Goal: Task Accomplishment & Management: Complete application form

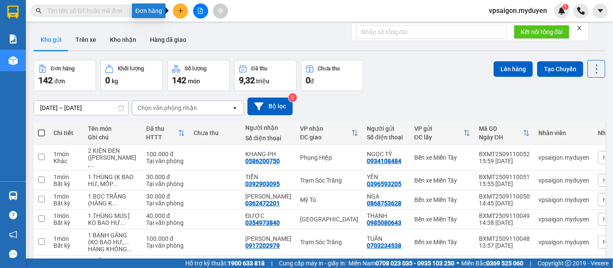
click at [181, 10] on icon "plus" at bounding box center [181, 11] width 6 height 6
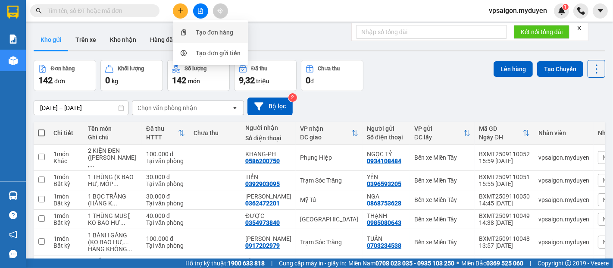
click at [218, 32] on div "Tạo đơn hàng" at bounding box center [214, 32] width 37 height 9
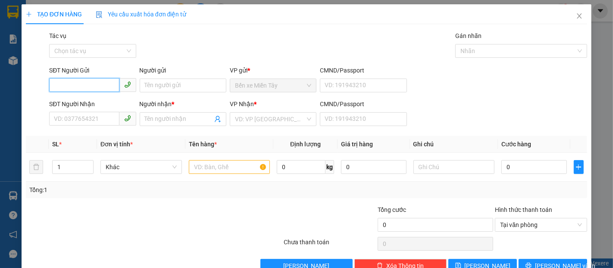
click at [84, 89] on input "SĐT Người Gửi" at bounding box center [84, 85] width 70 height 14
type input "0795506475"
click at [107, 104] on div "0795506475 - HẠNH" at bounding box center [91, 102] width 75 height 9
type input "HẠNH"
type input "0388641007"
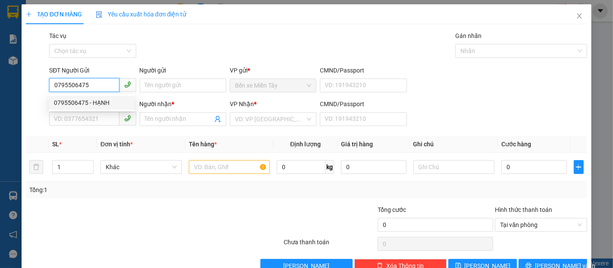
type input "HIỆP"
type input "80.000"
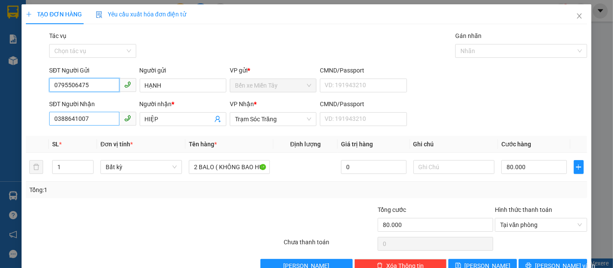
type input "0795506475"
drag, startPoint x: 97, startPoint y: 119, endPoint x: 0, endPoint y: 113, distance: 96.8
click at [0, 113] on div "TẠO ĐƠN HÀNG Yêu cầu xuất hóa đơn điện tử Transit Pickup Surcharge Ids Transit …" at bounding box center [306, 134] width 613 height 268
type input "0369784641"
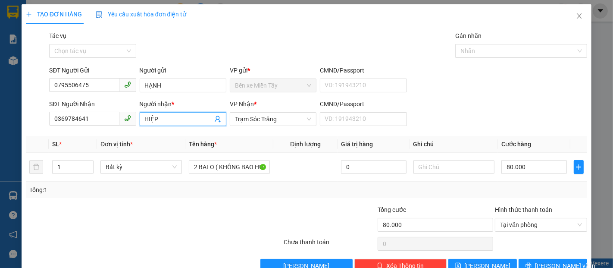
drag, startPoint x: 153, startPoint y: 115, endPoint x: 129, endPoint y: 115, distance: 24.1
click at [129, 115] on div "SĐT Người Nhận 0369784641 Người nhận * HIỆP HIỆP VP Nhận * Trạm Sóc Trăng CMND/…" at bounding box center [317, 114] width 541 height 30
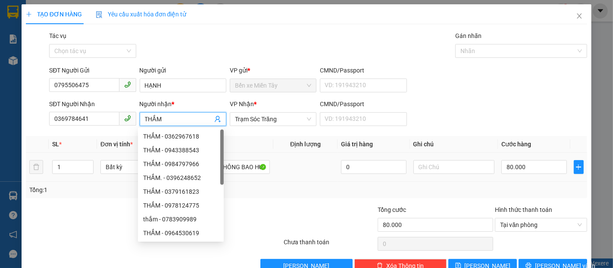
type input "THẮM"
click at [266, 206] on div at bounding box center [236, 220] width 94 height 30
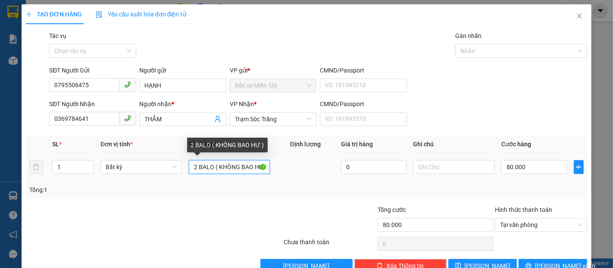
drag, startPoint x: 212, startPoint y: 167, endPoint x: 206, endPoint y: 166, distance: 6.5
click at [206, 166] on input "2 BALO ( KHÔNG BAO HƯ )" at bounding box center [229, 167] width 81 height 14
click at [213, 166] on input "2 BALO ( KHÔNG BAO HƯ )" at bounding box center [229, 167] width 81 height 14
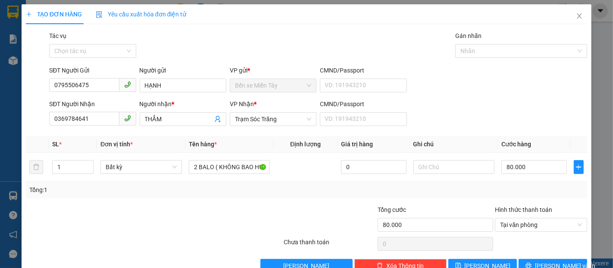
click at [209, 192] on div "Tổng: 1" at bounding box center [133, 189] width 208 height 9
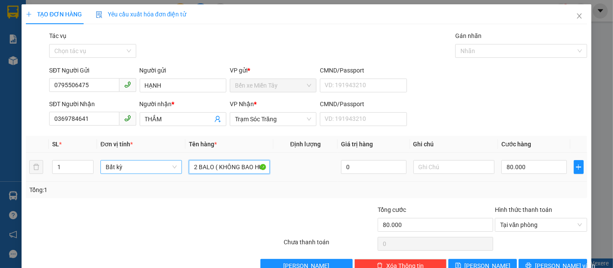
drag, startPoint x: 210, startPoint y: 167, endPoint x: 175, endPoint y: 162, distance: 36.0
click at [175, 162] on tr "1 Bất kỳ 2 BALO ( KHÔNG BAO HƯ ) 0 80.000" at bounding box center [306, 167] width 561 height 29
type input "1T MUS ( KHÔNG BAO HƯ )"
click at [529, 170] on input "80.000" at bounding box center [533, 167] width 65 height 14
type input "4"
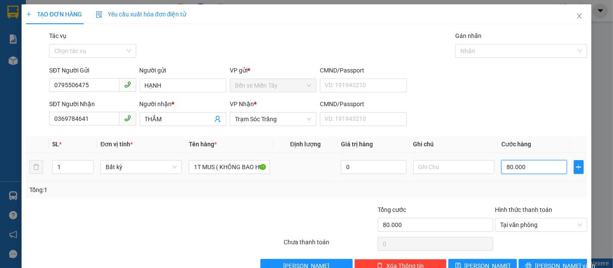
type input "4"
type input "40"
type input "400"
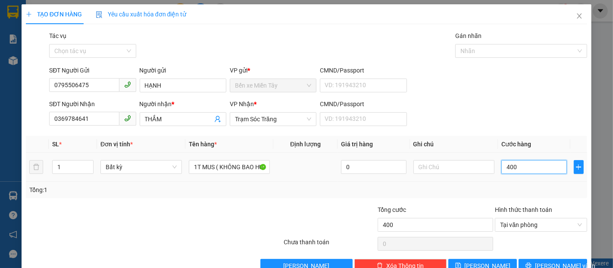
type input "4.000"
type input "40.000"
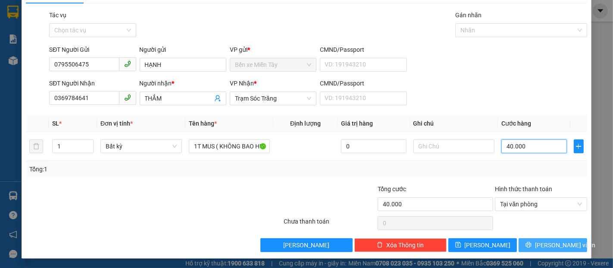
type input "40.000"
click at [559, 247] on span "[PERSON_NAME] và In" at bounding box center [565, 244] width 60 height 9
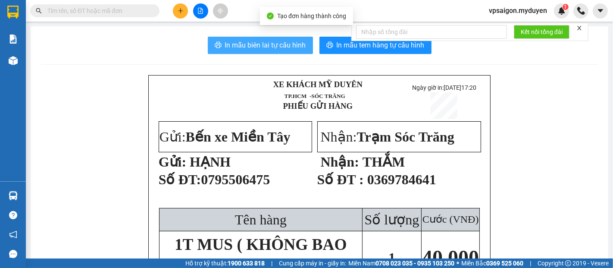
click at [268, 37] on button "In mẫu biên lai tự cấu hình" at bounding box center [260, 45] width 105 height 17
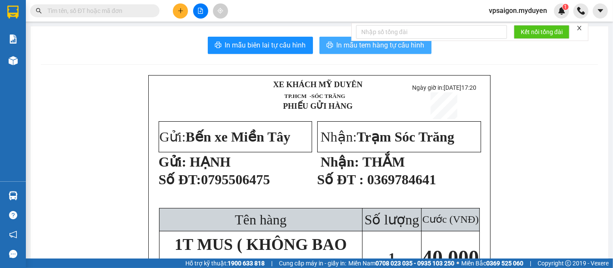
click at [354, 50] on span "In mẫu tem hàng tự cấu hình" at bounding box center [381, 45] width 88 height 11
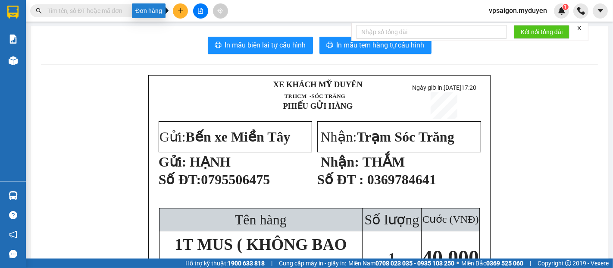
click at [176, 12] on button at bounding box center [180, 10] width 15 height 15
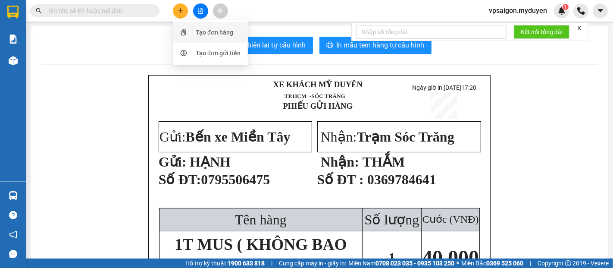
click at [199, 36] on div "Tạo đơn hàng" at bounding box center [214, 32] width 37 height 9
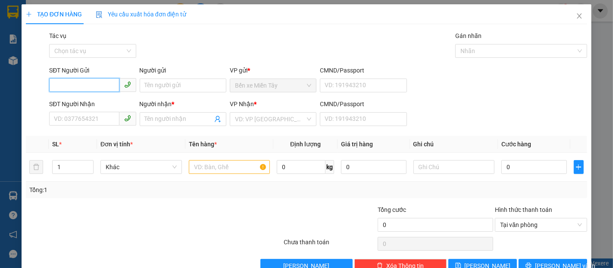
click at [75, 82] on input "SĐT Người Gửi" at bounding box center [84, 85] width 70 height 14
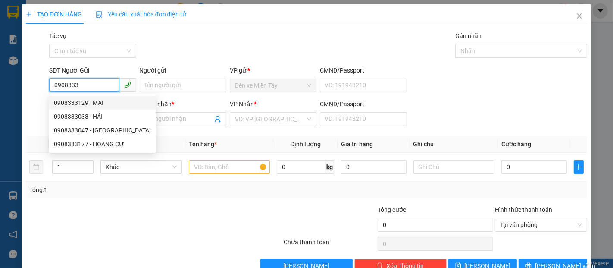
click at [88, 103] on div "0908333129 - MAI" at bounding box center [102, 102] width 97 height 9
type input "0908333129"
type input "MAI"
type input "0901858457"
type input "LỘC"
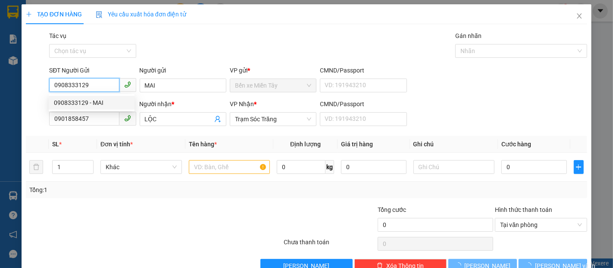
type input "60.000"
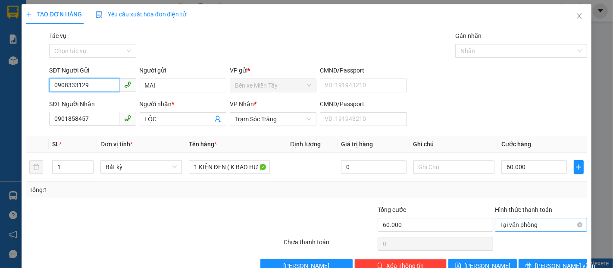
scroll to position [21, 0]
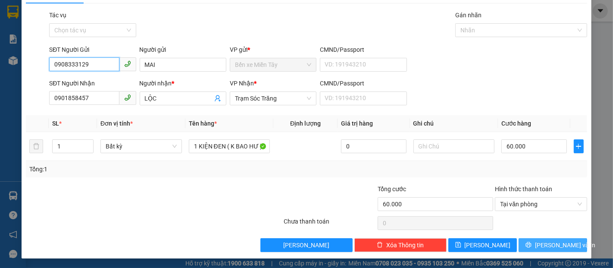
type input "0908333129"
click at [543, 248] on span "[PERSON_NAME] và In" at bounding box center [565, 244] width 60 height 9
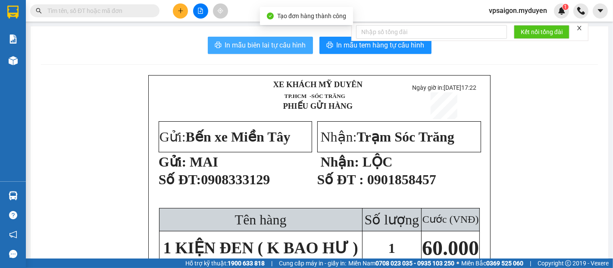
click at [247, 45] on span "In mẫu biên lai tự cấu hình" at bounding box center [265, 45] width 81 height 11
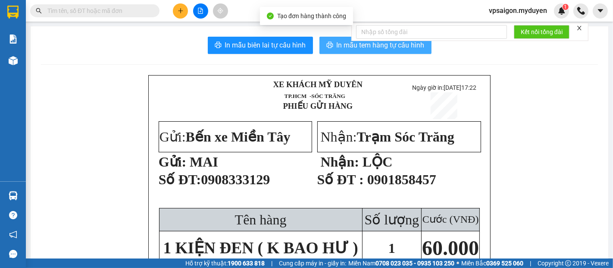
click at [348, 47] on span "In mẫu tem hàng tự cấu hình" at bounding box center [381, 45] width 88 height 11
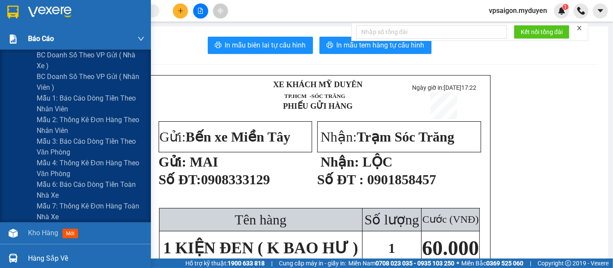
click at [41, 38] on span "Báo cáo" at bounding box center [41, 38] width 26 height 11
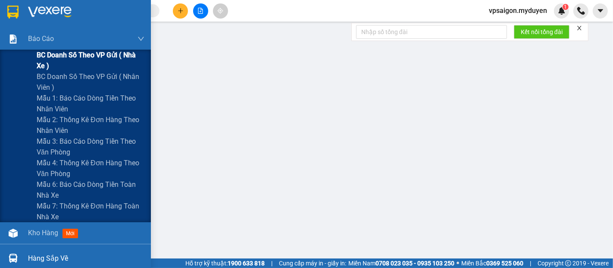
click at [59, 56] on span "BC doanh số theo VP gửi ( nhà xe )" at bounding box center [91, 61] width 108 height 22
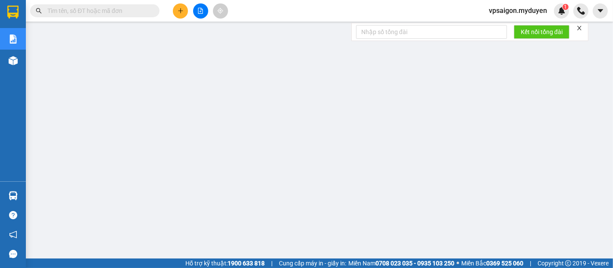
scroll to position [48, 0]
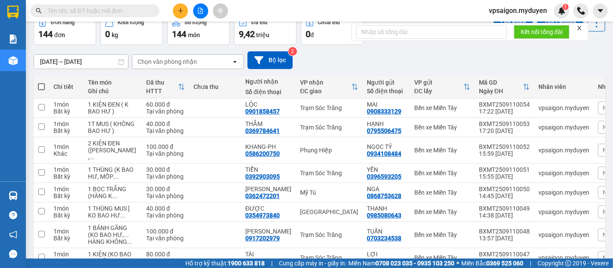
scroll to position [48, 0]
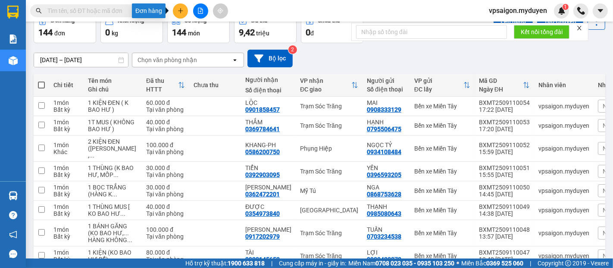
click at [180, 8] on icon "plus" at bounding box center [181, 11] width 6 height 6
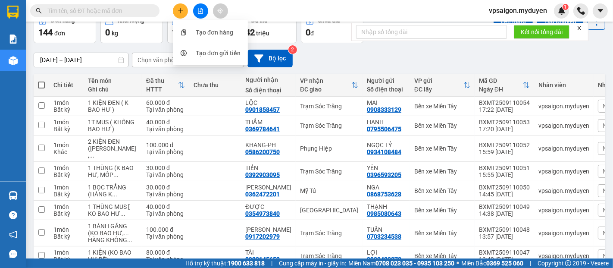
click at [300, 79] on div "VP nhận" at bounding box center [325, 80] width 51 height 7
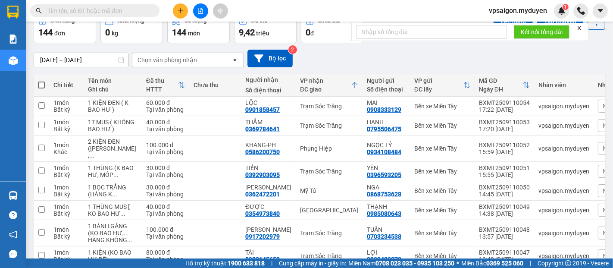
click at [300, 79] on div "VP nhận" at bounding box center [325, 80] width 51 height 7
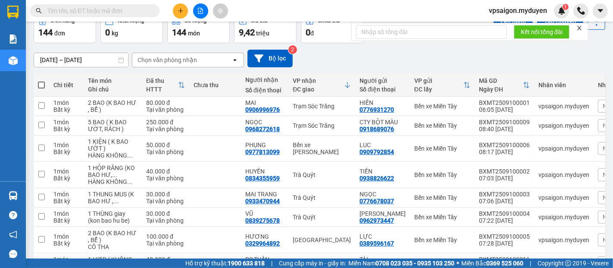
drag, startPoint x: 179, startPoint y: 8, endPoint x: 177, endPoint y: 74, distance: 65.5
click at [181, 9] on icon "plus" at bounding box center [181, 11] width 6 height 6
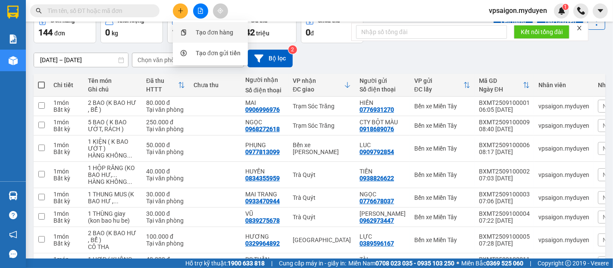
click at [221, 32] on div "Tạo đơn hàng" at bounding box center [214, 32] width 37 height 9
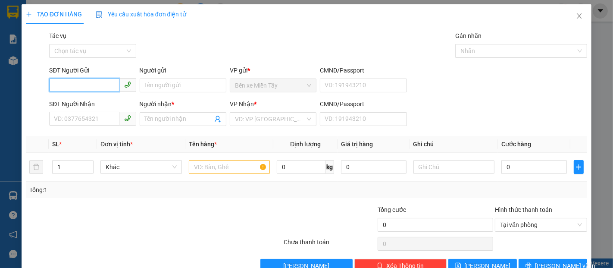
click at [97, 82] on input "SĐT Người Gửi" at bounding box center [84, 85] width 70 height 14
click at [103, 104] on div "0913050204 - ĐỆ" at bounding box center [91, 102] width 75 height 9
type input "0913050204"
type input "ĐỆ"
type input "0362200308"
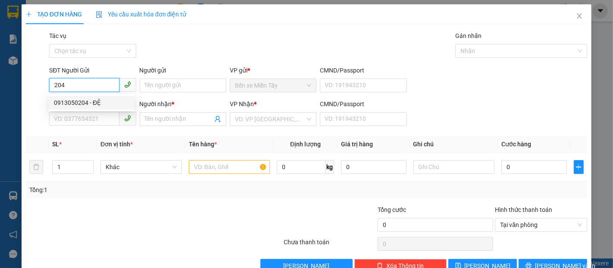
type input "TRANG"
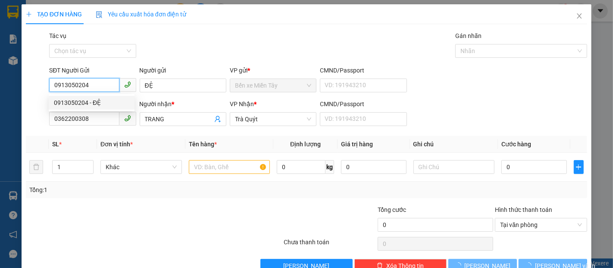
type input "70.000"
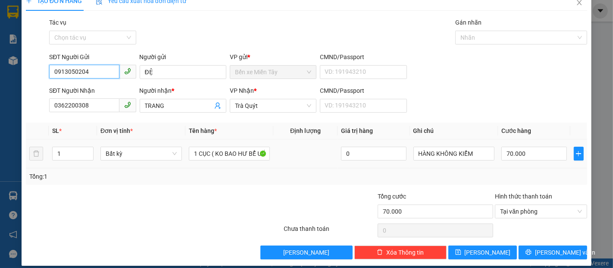
scroll to position [21, 0]
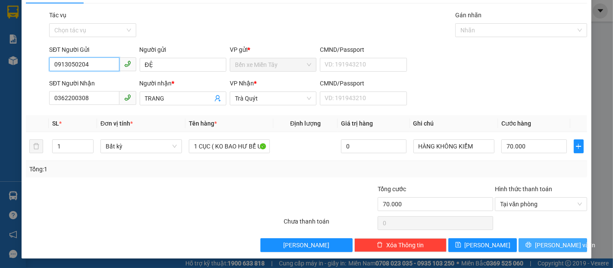
type input "0913050204"
click at [547, 244] on span "[PERSON_NAME] và In" at bounding box center [565, 244] width 60 height 9
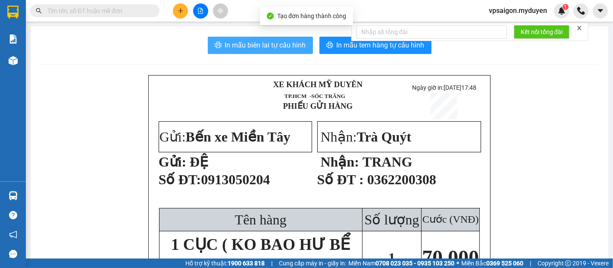
click at [284, 41] on span "In mẫu biên lai tự cấu hình" at bounding box center [265, 45] width 81 height 11
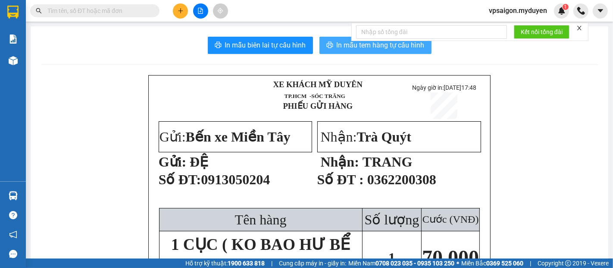
drag, startPoint x: 333, startPoint y: 44, endPoint x: 345, endPoint y: 47, distance: 12.4
click at [337, 44] on span "In mẫu tem hàng tự cấu hình" at bounding box center [381, 45] width 88 height 11
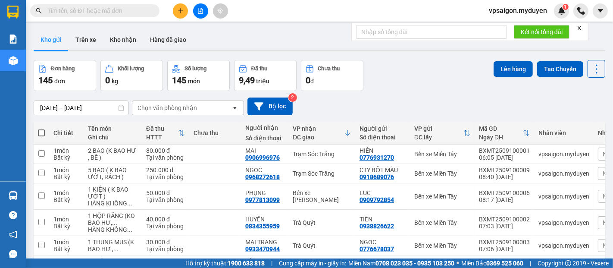
click at [49, 38] on button "Kho gửi" at bounding box center [51, 39] width 35 height 21
click at [50, 37] on button "Kho gửi" at bounding box center [51, 39] width 35 height 21
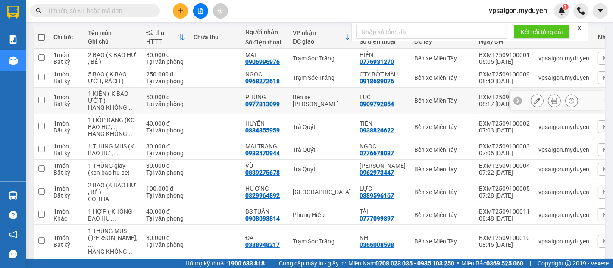
scroll to position [235, 0]
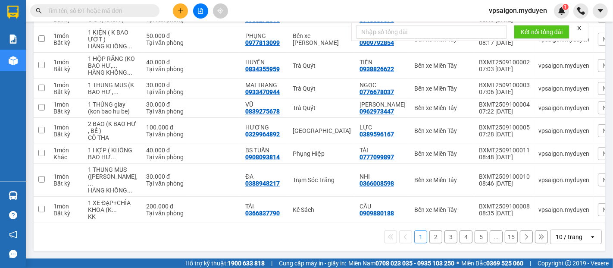
click at [429, 237] on button "2" at bounding box center [435, 236] width 13 height 13
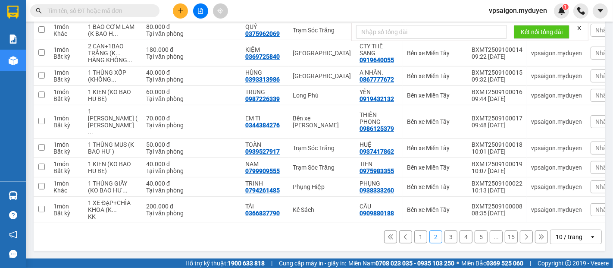
scroll to position [221, 0]
click at [444, 237] on button "3" at bounding box center [450, 236] width 13 height 13
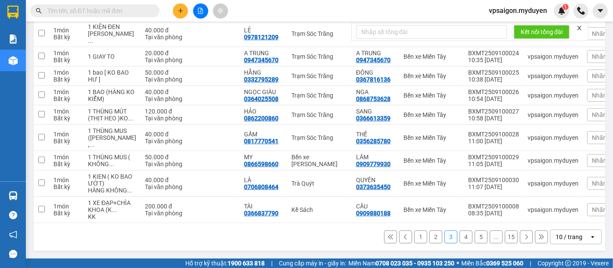
scroll to position [200, 0]
click at [460, 237] on button "4" at bounding box center [465, 236] width 13 height 13
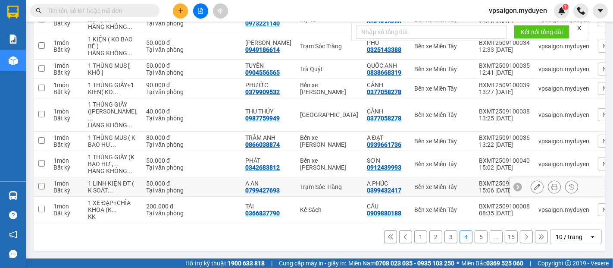
scroll to position [262, 0]
click at [475, 238] on button "5" at bounding box center [481, 236] width 13 height 13
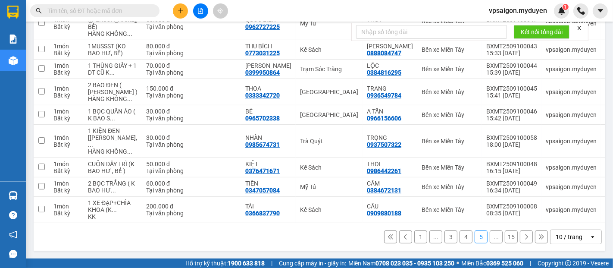
scroll to position [249, 0]
